Goal: Information Seeking & Learning: Learn about a topic

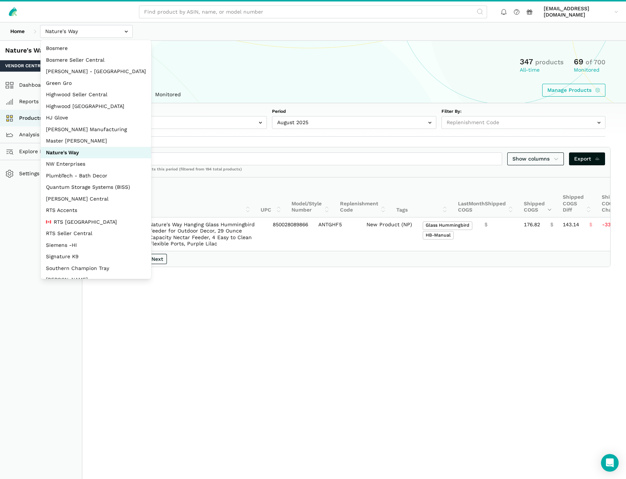
select select
select select "DPHNLGULfjdmZCda3GrCfans"
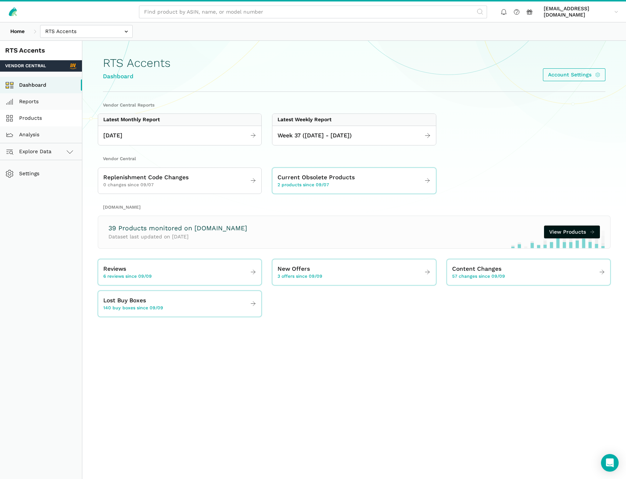
click at [29, 121] on link "Products" at bounding box center [41, 118] width 82 height 17
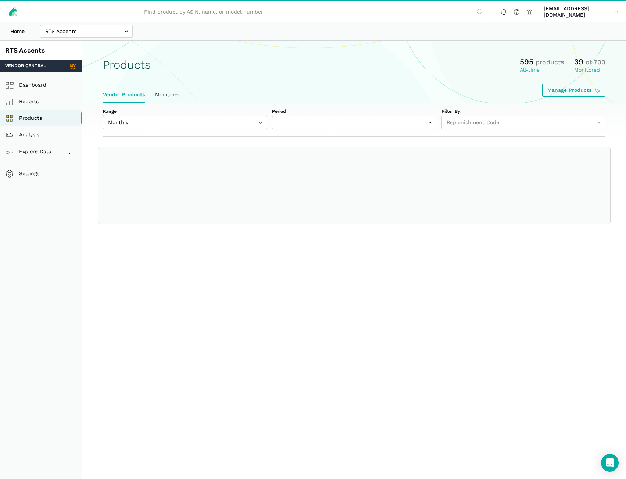
select select
select select "Monthly|2025-08-01"
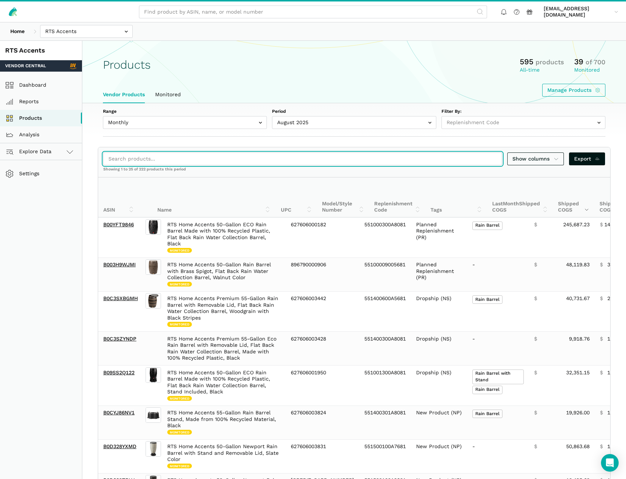
click at [141, 157] on input "search" at bounding box center [302, 159] width 399 height 13
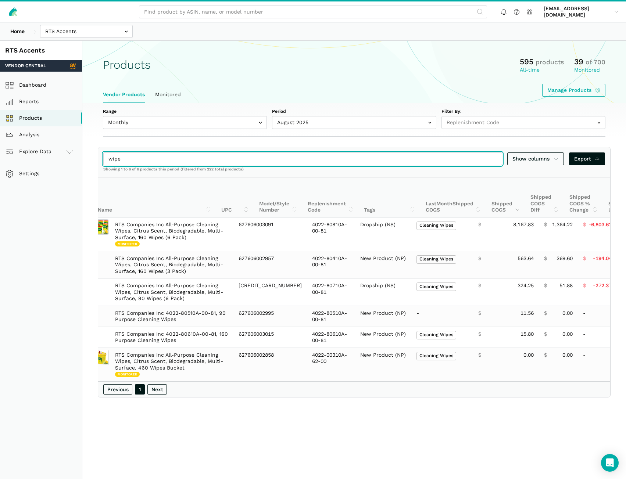
scroll to position [0, 55]
type input "wipe"
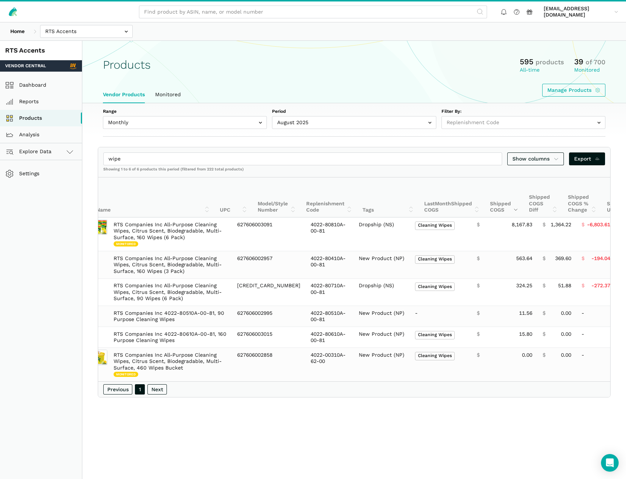
click at [553, 167] on div "Showing 1 to 6 of 6 products this period (filtered from 222 total products)" at bounding box center [354, 172] width 512 height 10
click at [553, 158] on span "Show columns" at bounding box center [535, 159] width 46 height 8
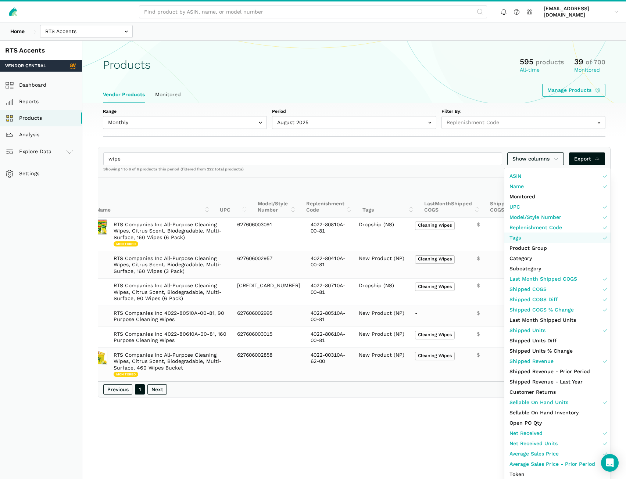
click at [521, 239] on link "Tags" at bounding box center [557, 238] width 106 height 10
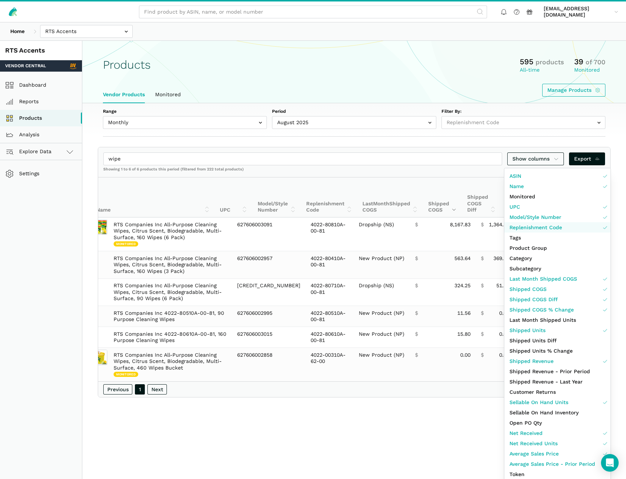
click at [522, 229] on span "Replenishment Code" at bounding box center [535, 228] width 53 height 8
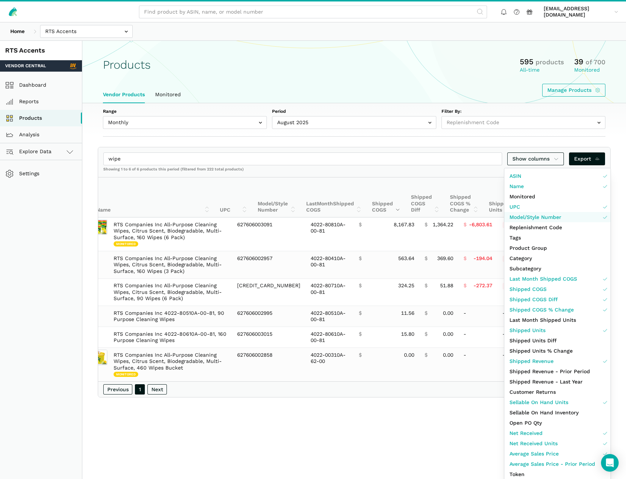
click at [524, 219] on span "Model/Style Number" at bounding box center [535, 218] width 52 height 8
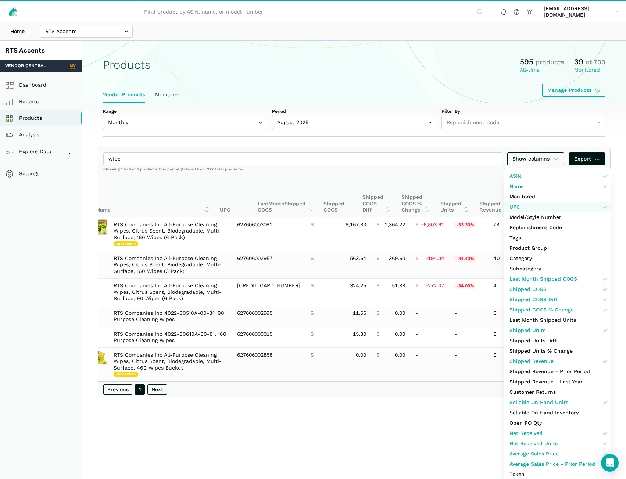
click at [525, 210] on link "UPC" at bounding box center [557, 207] width 106 height 10
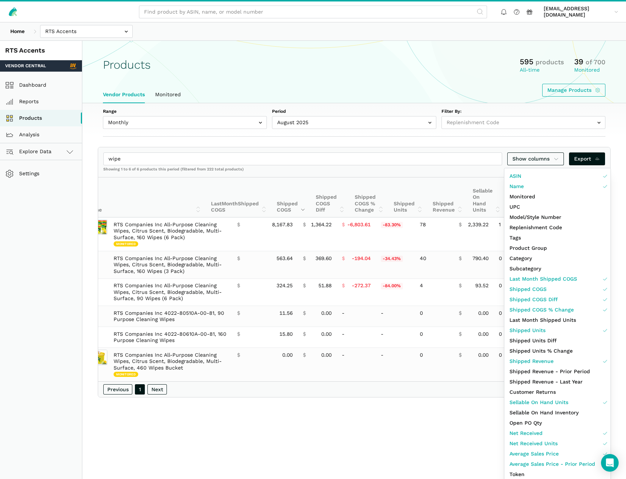
click at [417, 425] on div at bounding box center [313, 239] width 626 height 479
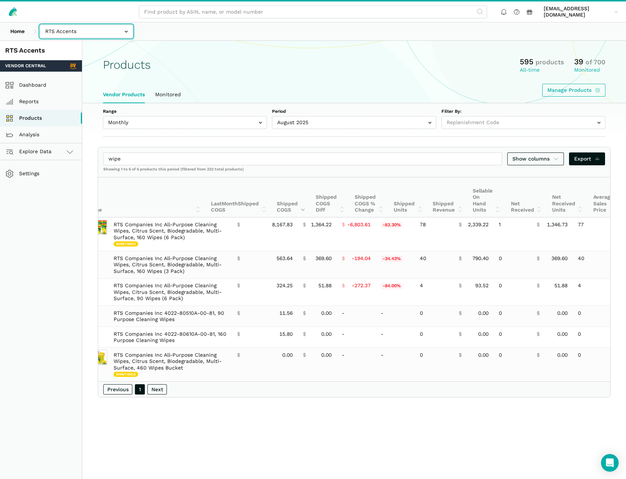
click at [74, 37] on input "text" at bounding box center [86, 31] width 93 height 13
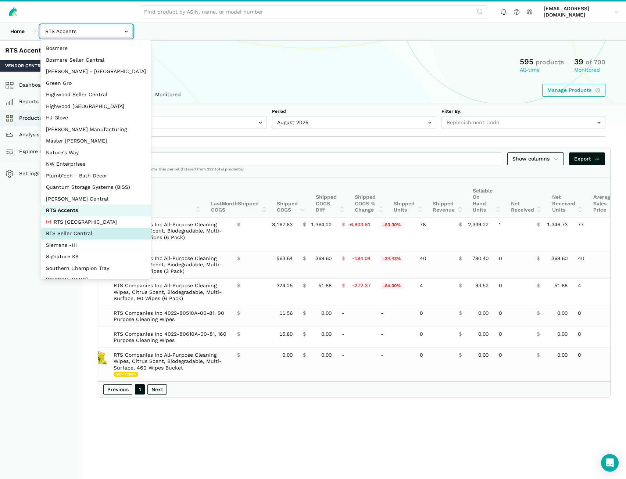
select select "DYdfgEtk9xdbXk9WgFd319bF"
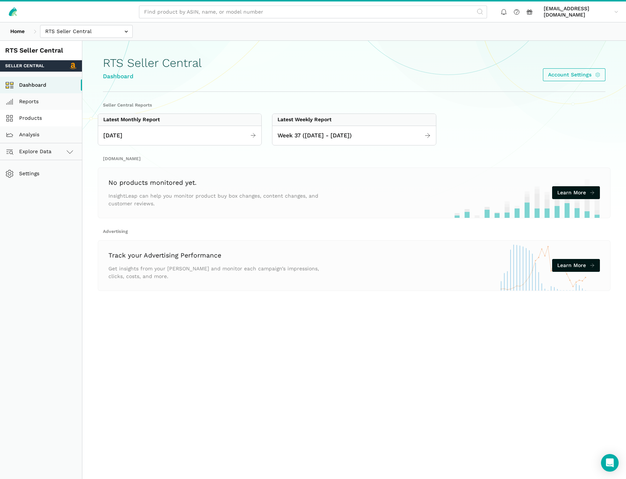
click at [47, 118] on link "Products" at bounding box center [41, 118] width 82 height 17
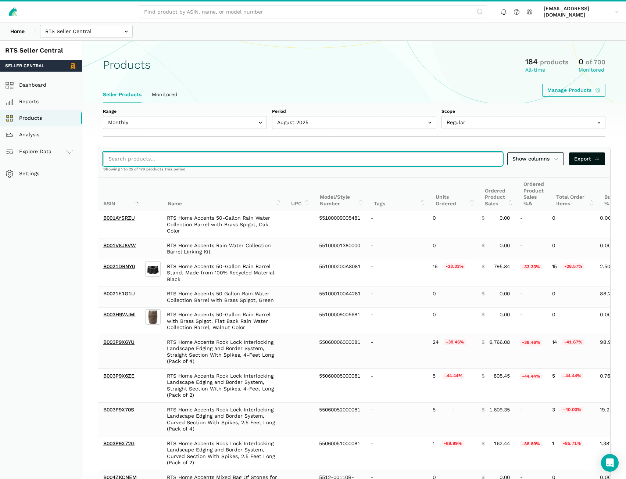
click at [167, 160] on input "search" at bounding box center [302, 159] width 399 height 13
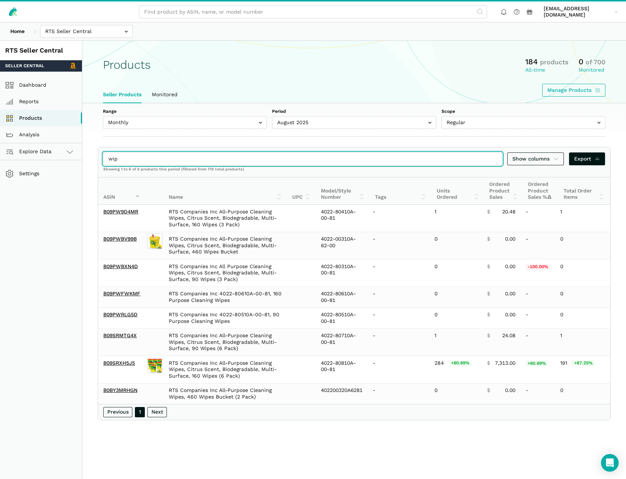
type input "wip"
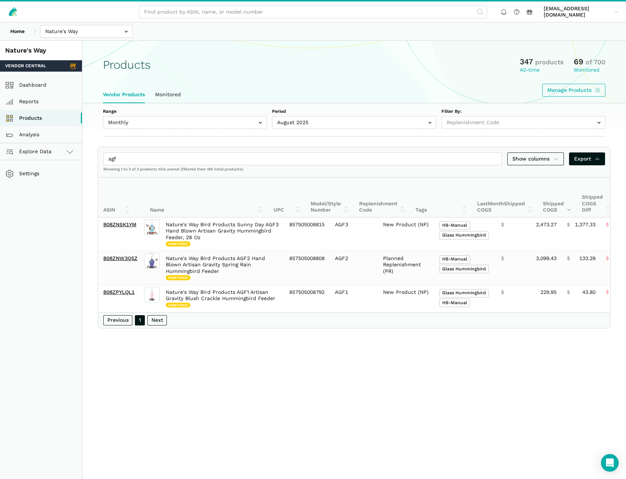
select select
click at [61, 33] on input "text" at bounding box center [86, 31] width 93 height 13
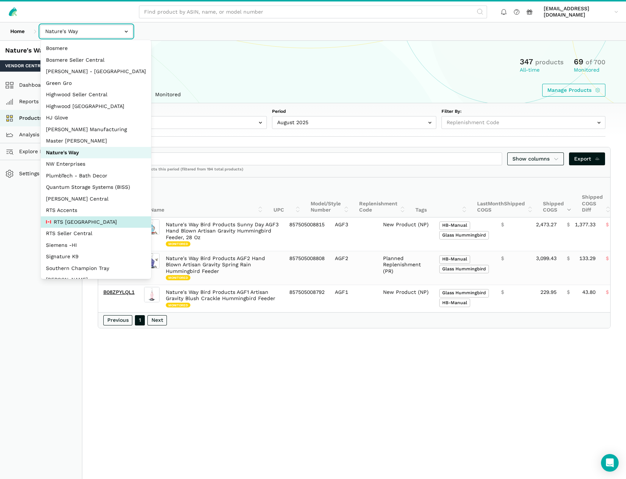
select select "pnjjhdDqPVj5aAaTPiCgBAEB"
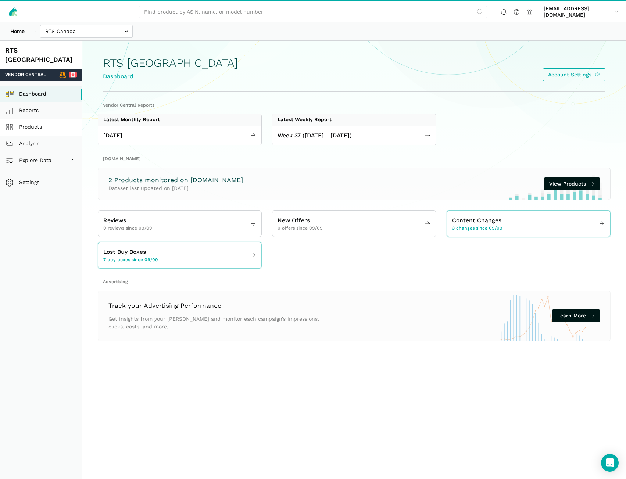
click at [27, 119] on link "Products" at bounding box center [41, 127] width 82 height 17
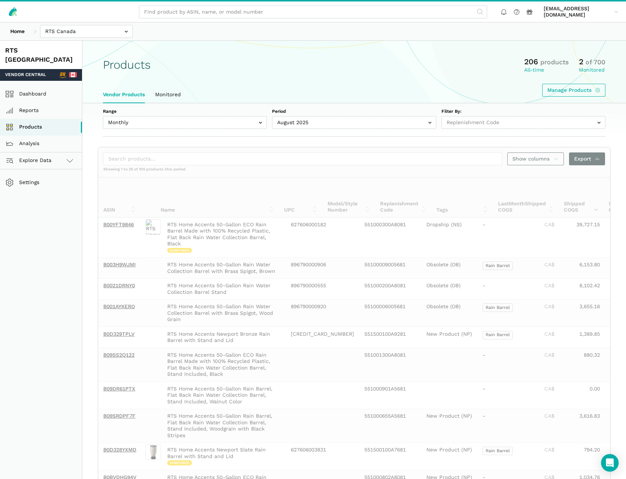
select select
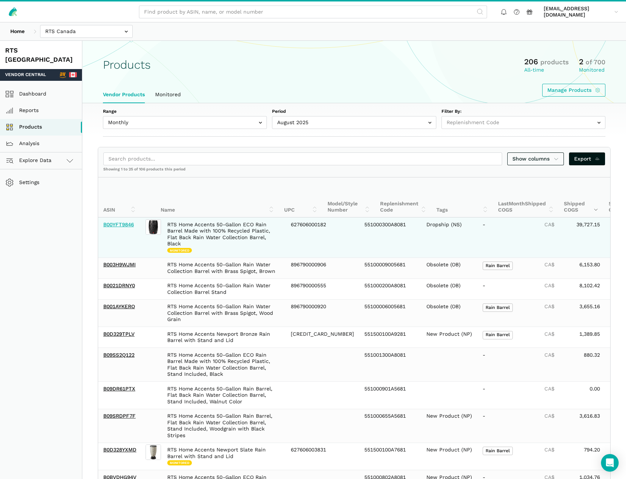
click at [124, 223] on link "B00YFT9846" at bounding box center [118, 225] width 31 height 6
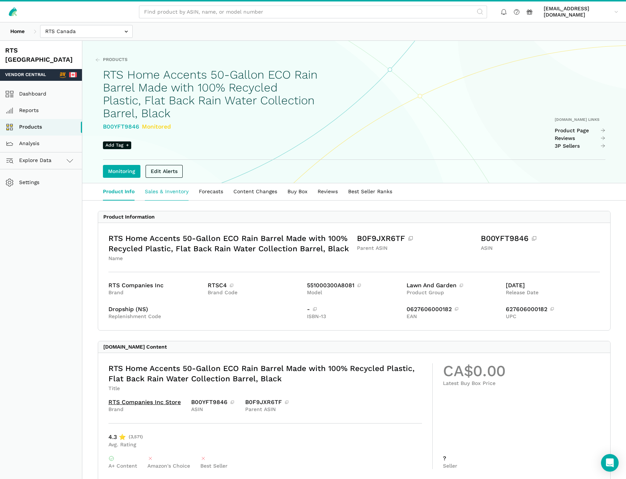
click at [169, 193] on link "Sales & Inventory" at bounding box center [167, 191] width 54 height 17
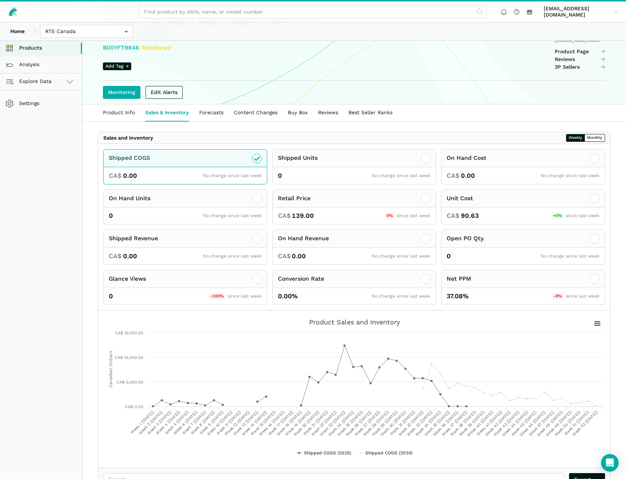
scroll to position [74, 0]
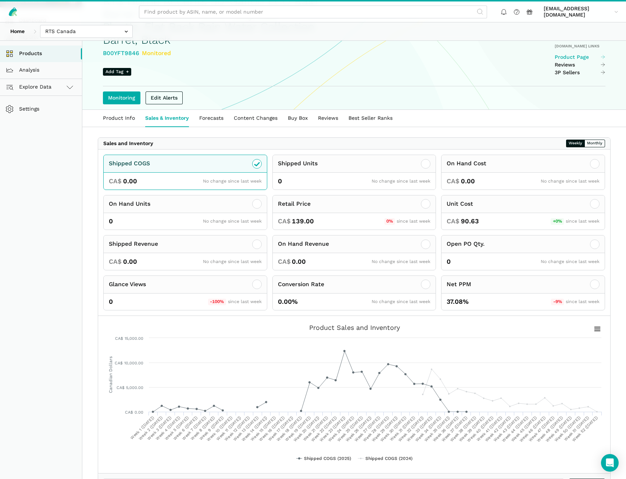
click at [577, 58] on link "Product Page" at bounding box center [580, 57] width 51 height 7
